Goal: Task Accomplishment & Management: Manage account settings

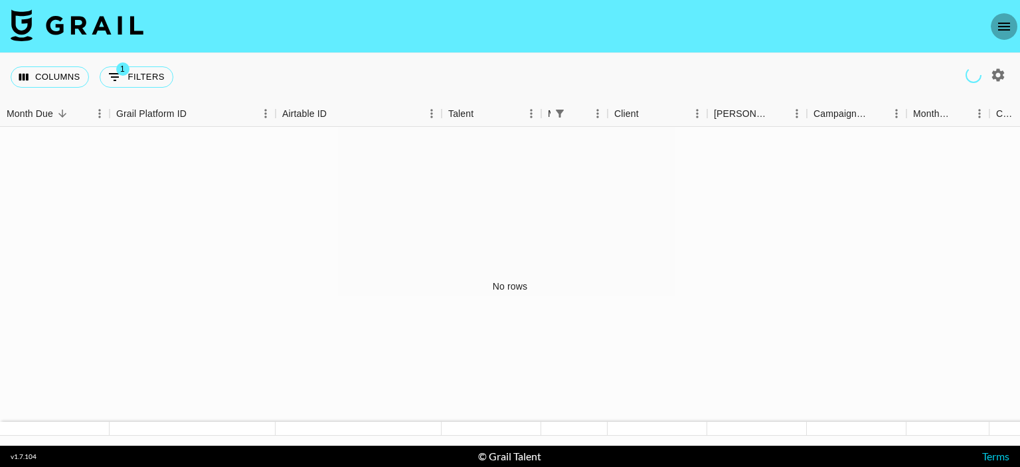
click at [1007, 17] on button "open drawer" at bounding box center [1004, 26] width 27 height 27
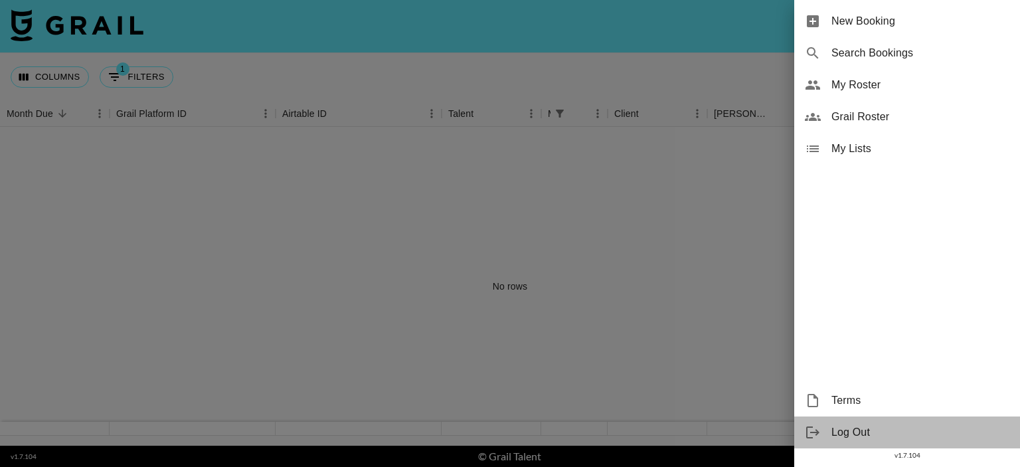
click at [845, 436] on span "Log Out" at bounding box center [920, 432] width 178 height 16
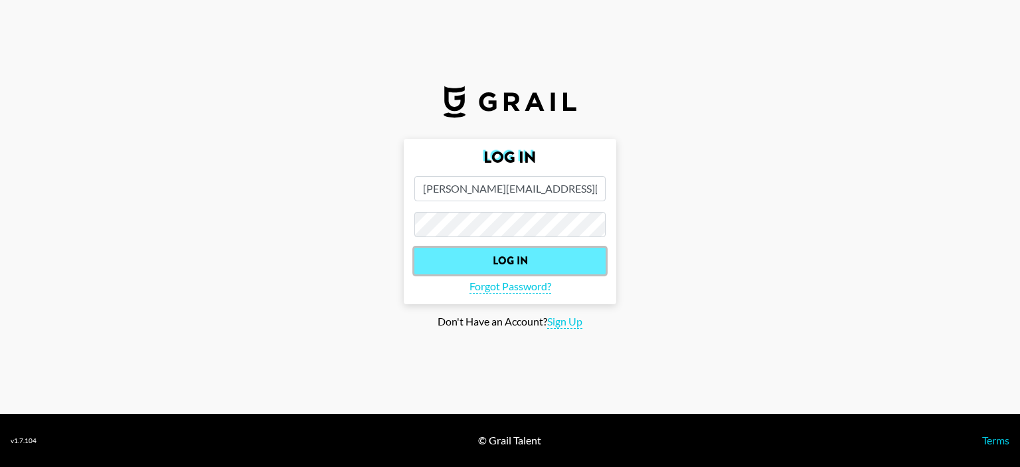
click at [543, 264] on input "Log In" at bounding box center [509, 261] width 191 height 27
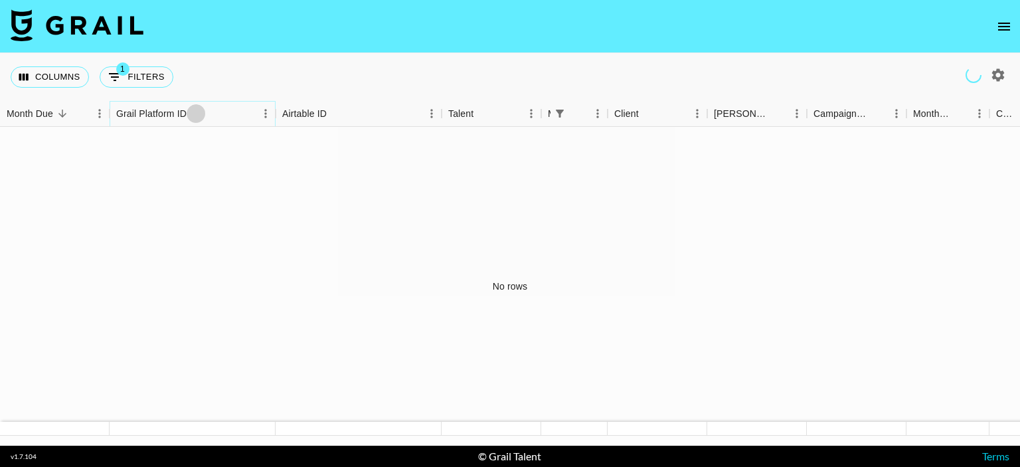
click at [194, 115] on icon "Sort" at bounding box center [196, 114] width 12 height 12
click at [57, 70] on button "Columns" at bounding box center [50, 76] width 78 height 21
